Goal: Browse casually

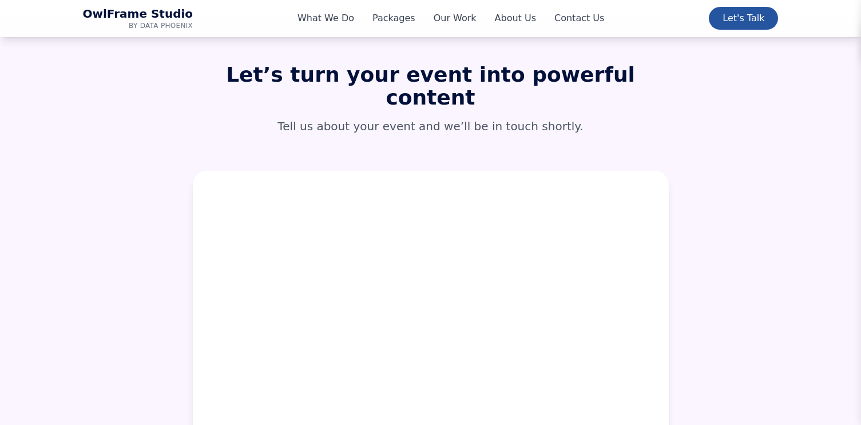
scroll to position [5144, 0]
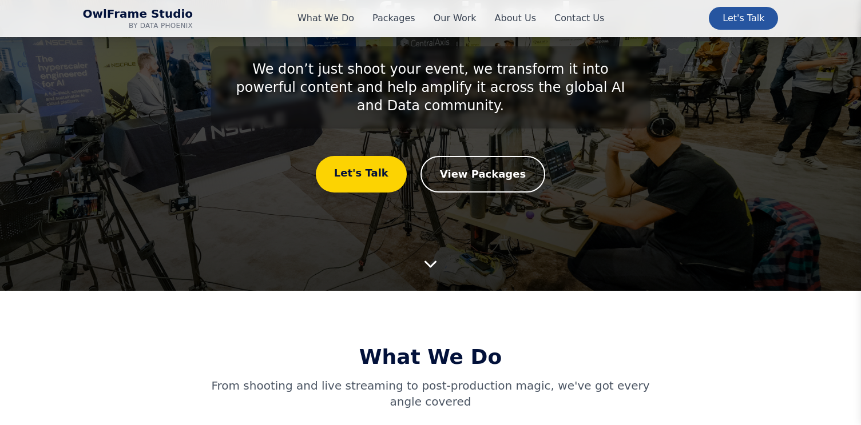
scroll to position [0, 0]
